Goal: Answer question/provide support

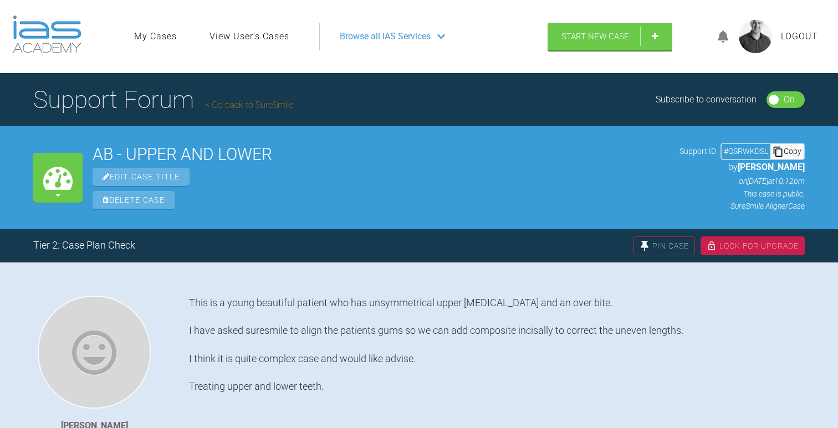
click at [228, 102] on link "Go back to SureSmile" at bounding box center [249, 105] width 88 height 11
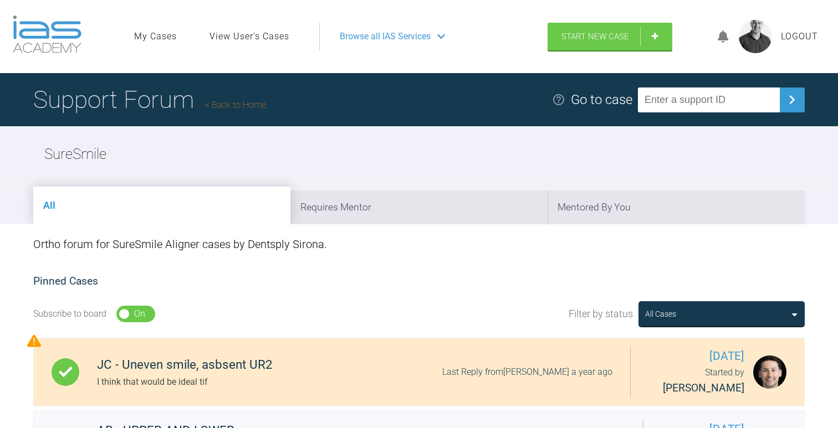
click at [686, 100] on input "text" at bounding box center [709, 100] width 142 height 25
paste input "NBWQMIXH"
type input "NBWQMIXH"
click at [788, 98] on img at bounding box center [792, 100] width 18 height 18
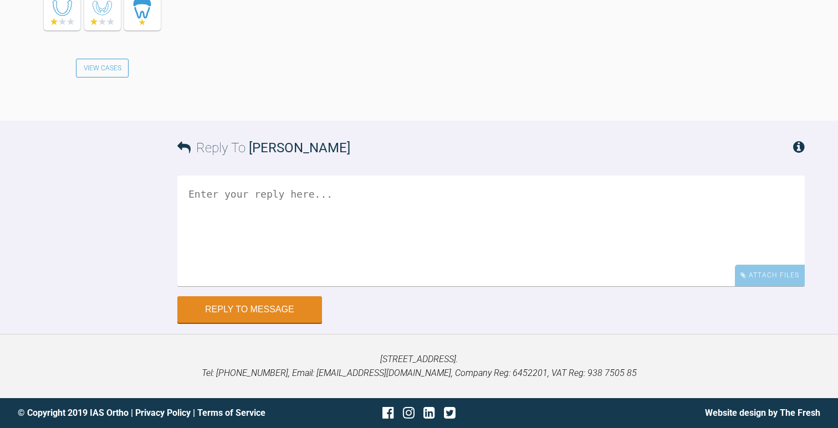
scroll to position [1451, 0]
drag, startPoint x: 354, startPoint y: 134, endPoint x: 237, endPoint y: 129, distance: 117.0
copy link "[EMAIL_ADDRESS][DOMAIN_NAME]"
drag, startPoint x: 304, startPoint y: 148, endPoint x: 257, endPoint y: 148, distance: 47.1
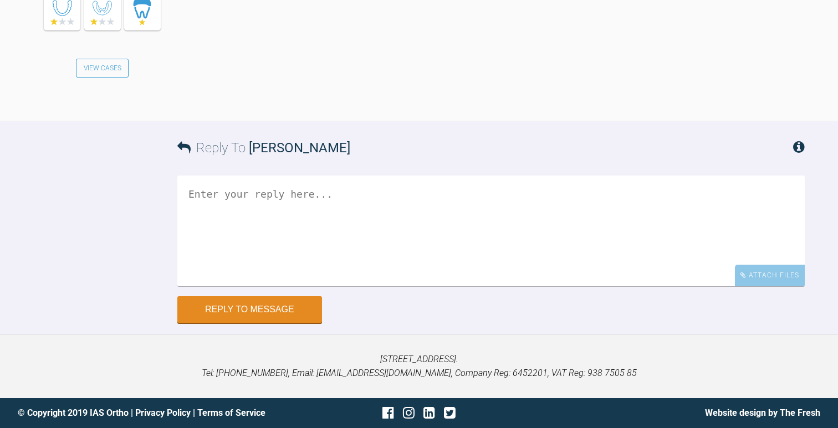
copy div "Mohit75@"
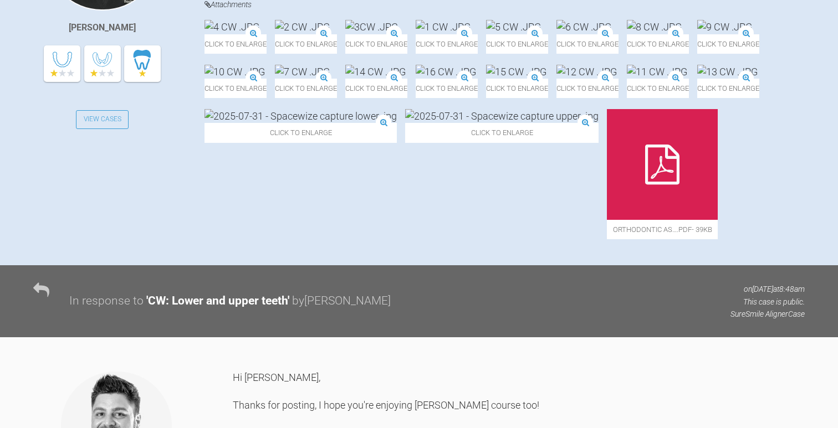
scroll to position [397, 0]
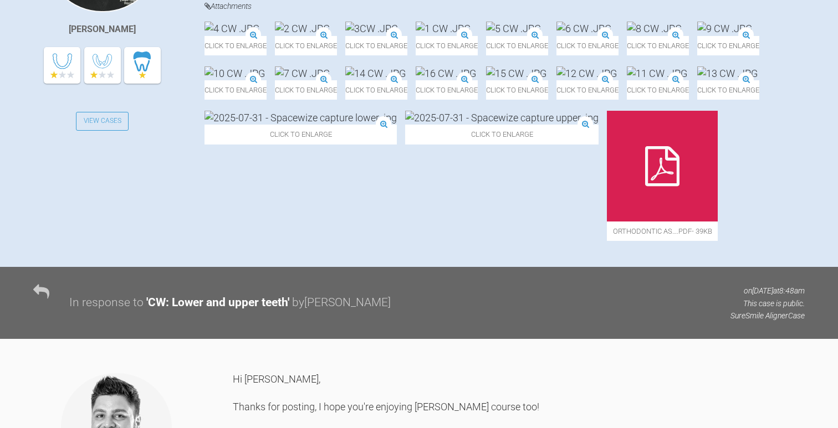
click at [330, 35] on img at bounding box center [302, 29] width 55 height 14
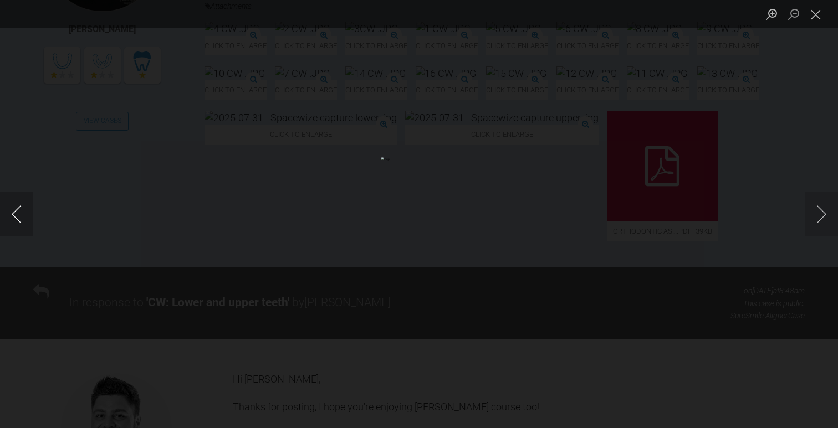
click at [16, 213] on button "Previous image" at bounding box center [16, 214] width 33 height 44
click at [816, 13] on button "Close lightbox" at bounding box center [815, 13] width 22 height 19
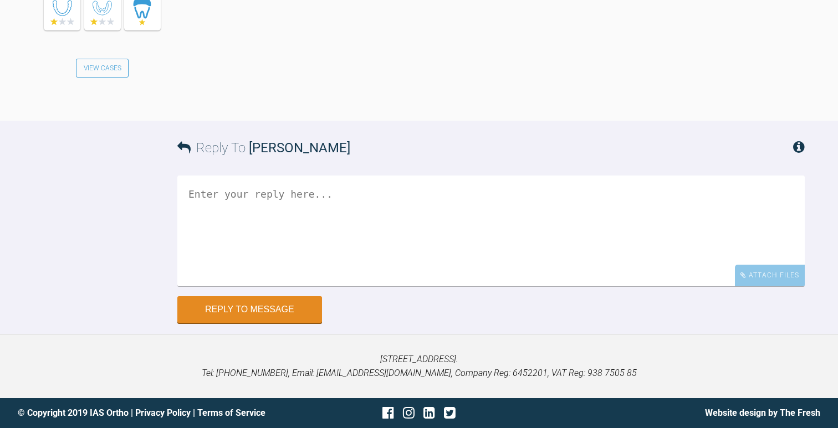
scroll to position [1527, 0]
click at [275, 286] on textarea at bounding box center [490, 231] width 627 height 111
type textarea "H"
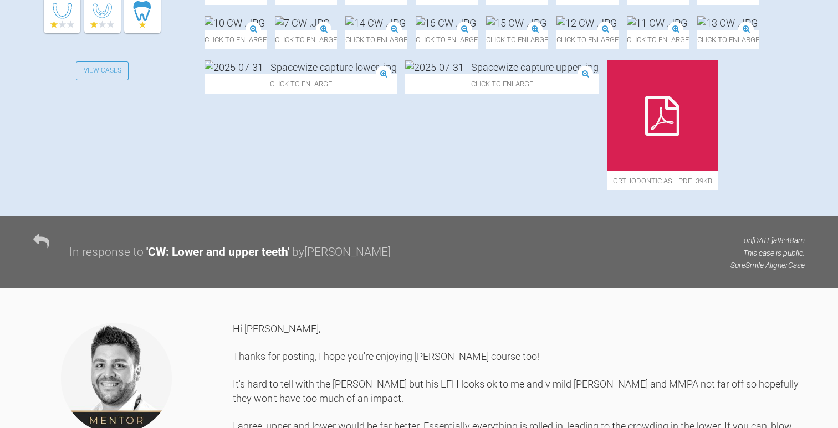
scroll to position [447, 0]
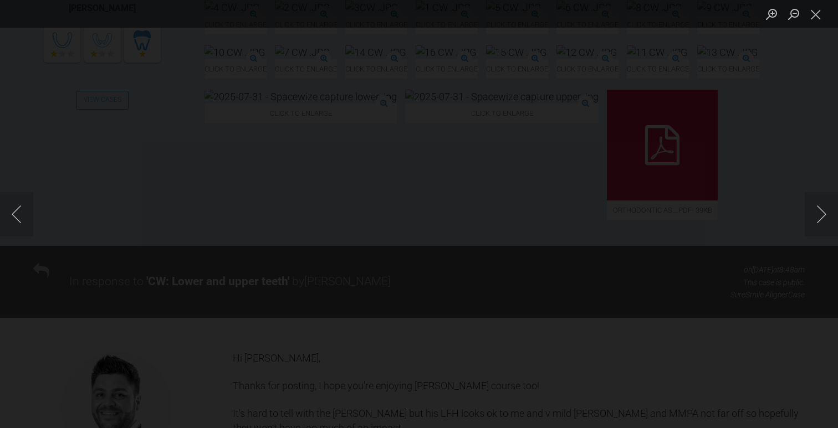
scroll to position [431, 0]
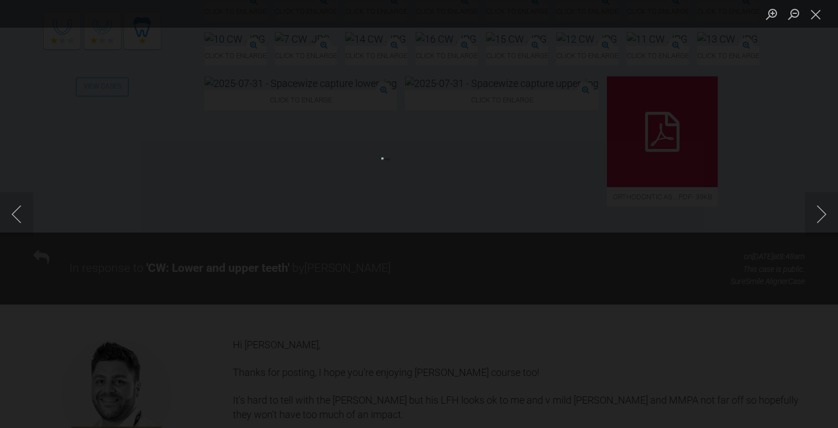
click at [55, 184] on div "Lightbox" at bounding box center [419, 214] width 838 height 428
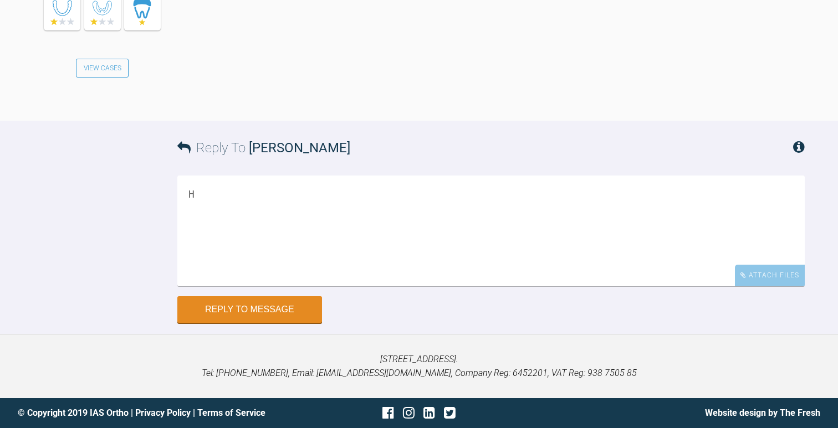
scroll to position [1404, 0]
drag, startPoint x: 349, startPoint y: 201, endPoint x: 249, endPoint y: 140, distance: 117.1
copy div "to get the value in positive, when really, I wanted to attain some expansion /u…"
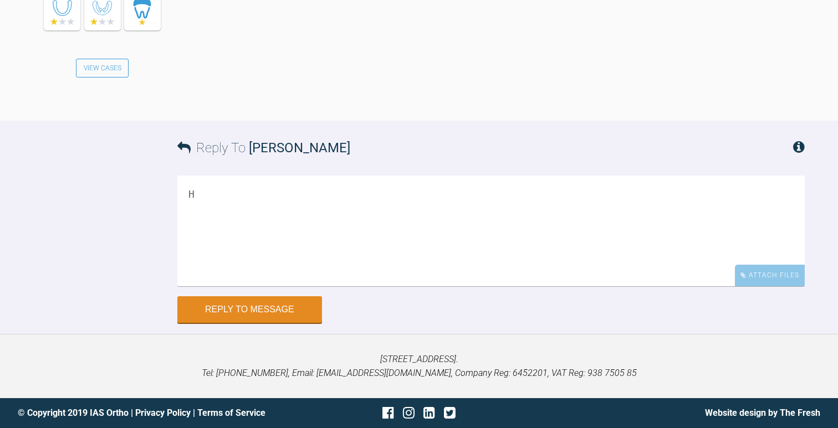
drag, startPoint x: 321, startPoint y: 201, endPoint x: 205, endPoint y: 183, distance: 117.6
copy div "Email : [EMAIL_ADDRESS][DOMAIN_NAME] password : [SECURITY_DATA]"
